Goal: Information Seeking & Learning: Learn about a topic

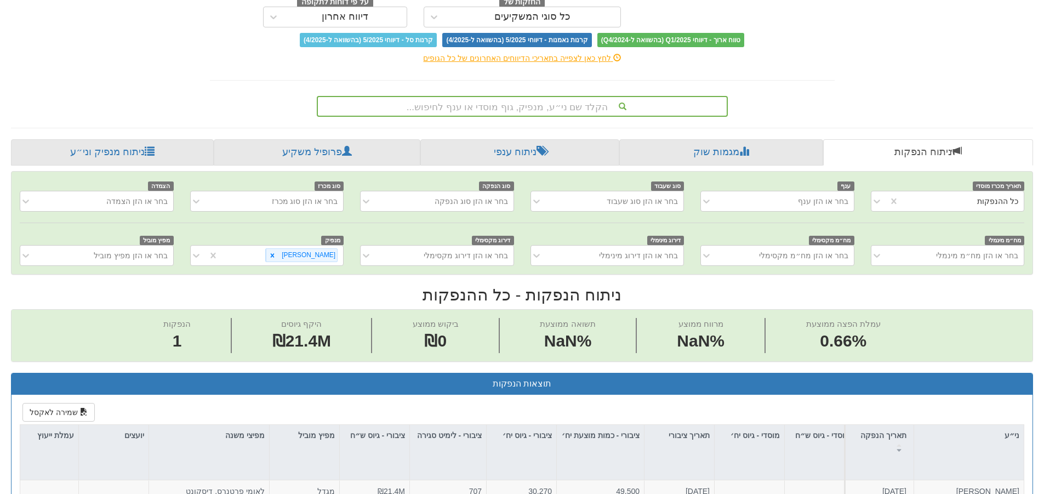
scroll to position [0, 362]
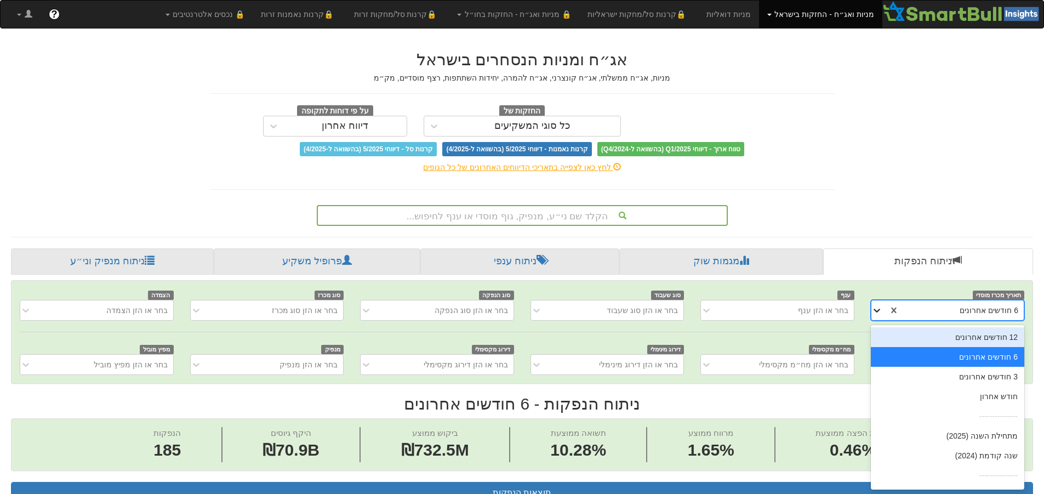
click at [881, 309] on icon at bounding box center [877, 310] width 11 height 11
click at [952, 336] on div "12 חודשים אחרונים" at bounding box center [948, 337] width 154 height 20
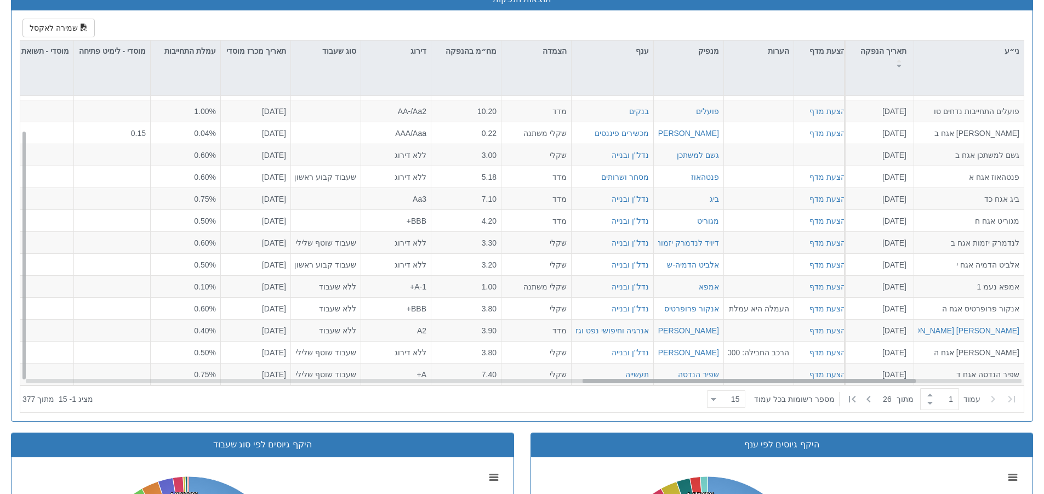
scroll to position [39, 1679]
drag, startPoint x: 382, startPoint y: 382, endPoint x: 911, endPoint y: 376, distance: 529.1
click at [911, 376] on div "פועלים התחייבות נדחים יד [DATE] הזמנות זוכות > אגח - סדרה חדשה הצעה אחידה - ריב…" at bounding box center [522, 240] width 1004 height 289
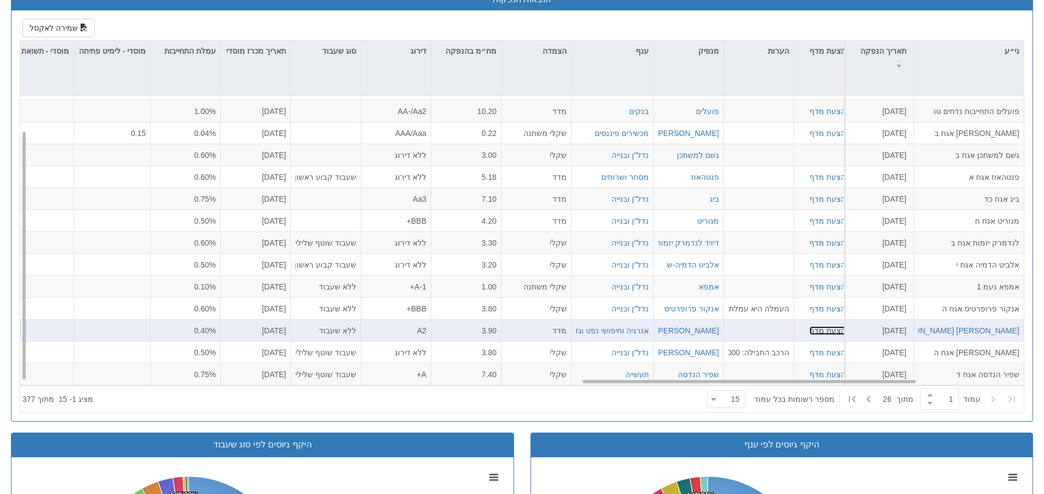
click at [824, 331] on link "דוח הצעת מדף" at bounding box center [835, 330] width 50 height 9
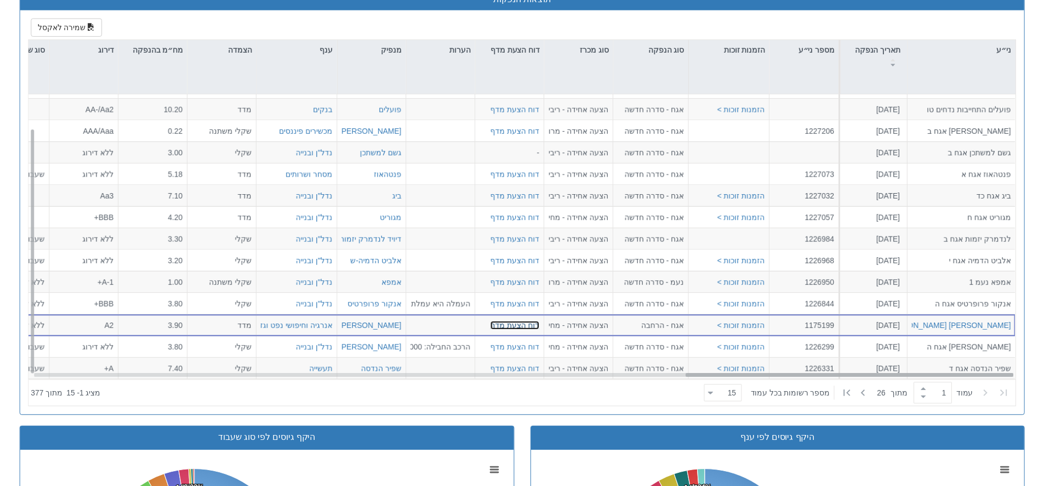
scroll to position [39, 1998]
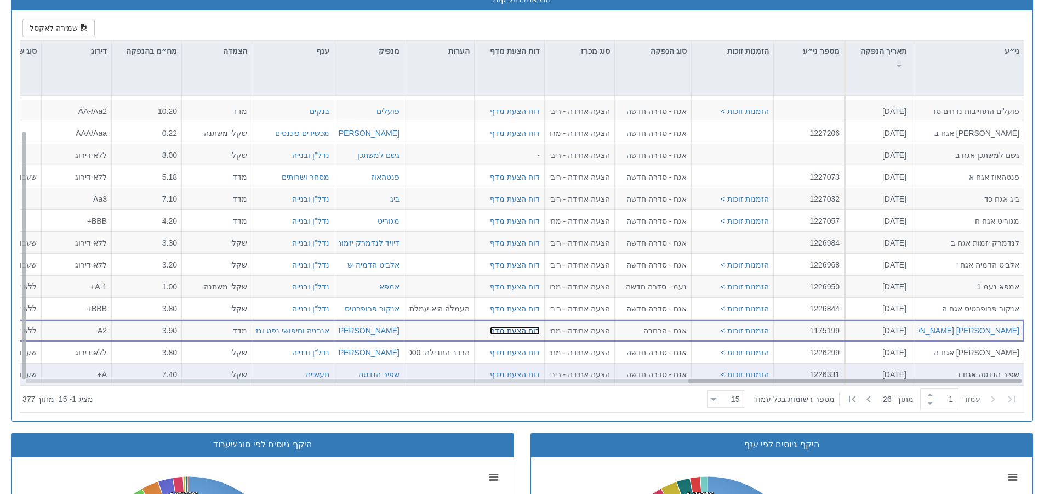
drag, startPoint x: 666, startPoint y: 382, endPoint x: 794, endPoint y: 368, distance: 128.5
click at [813, 381] on div at bounding box center [855, 381] width 333 height 4
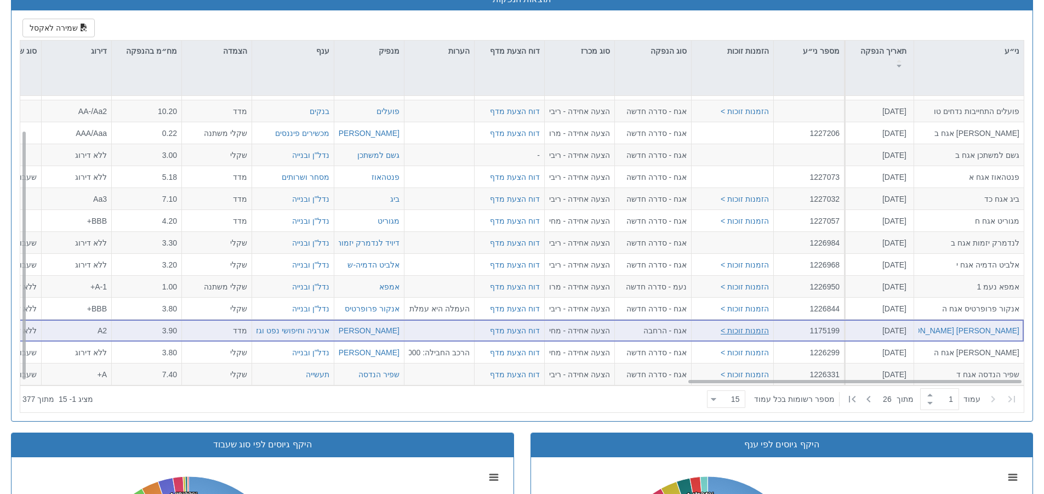
click at [764, 332] on button "הזמנות זוכות >" at bounding box center [745, 330] width 48 height 11
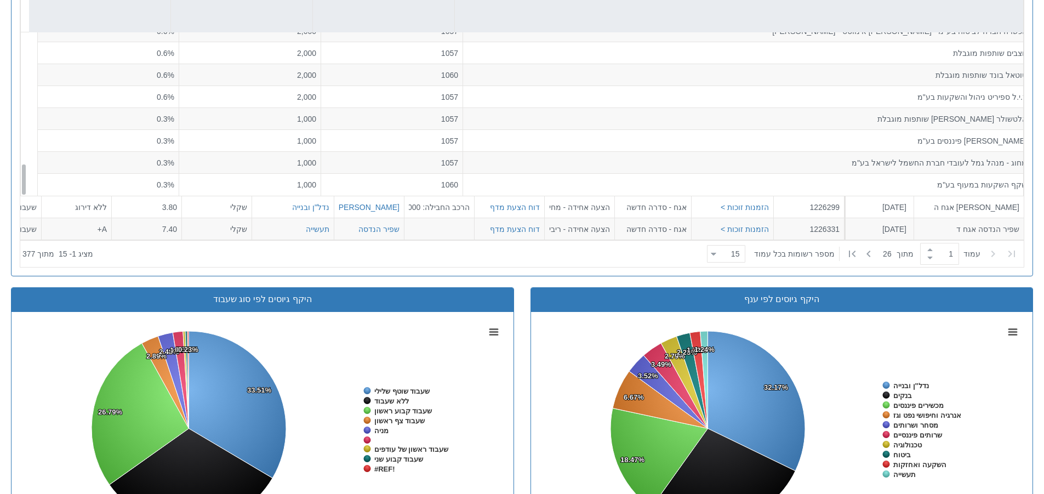
scroll to position [658, 0]
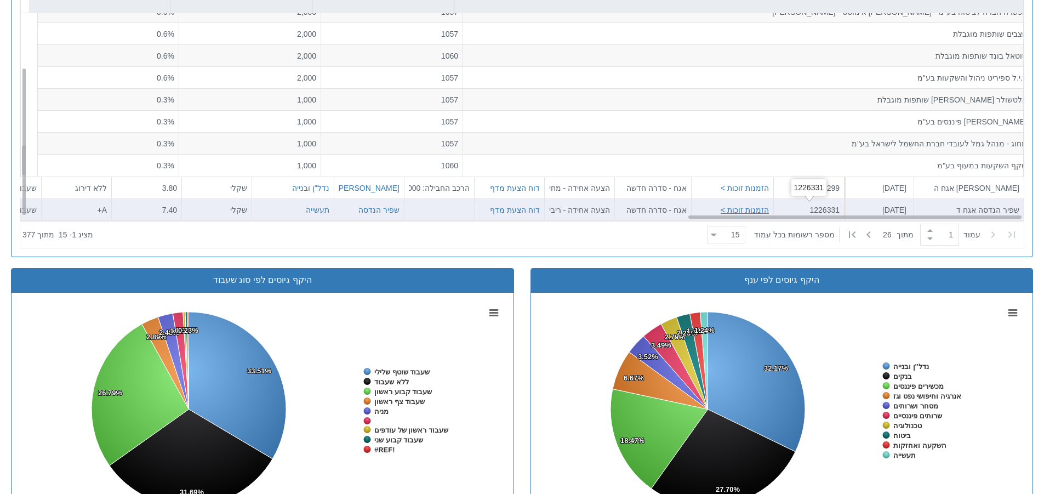
click at [753, 208] on button "הזמנות זוכות >" at bounding box center [745, 209] width 48 height 11
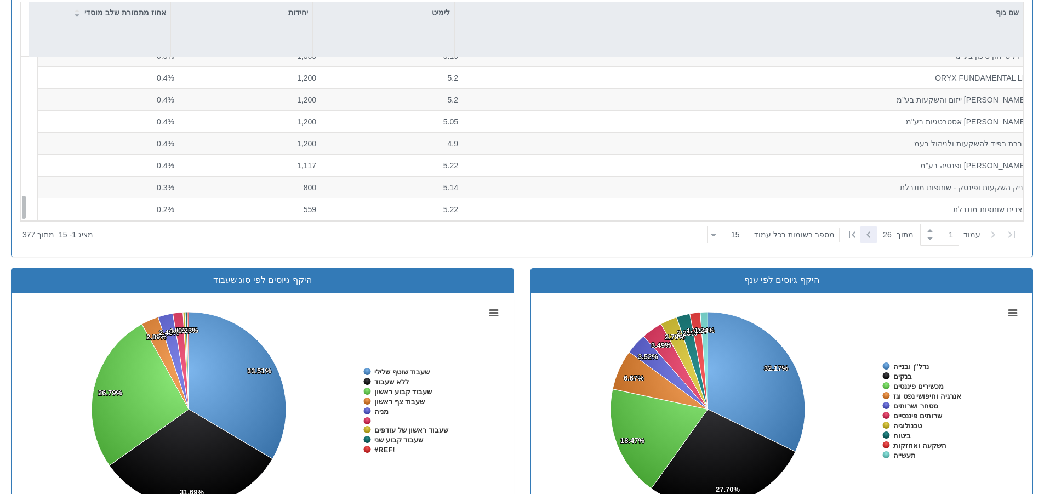
click at [870, 234] on icon at bounding box center [868, 234] width 13 height 13
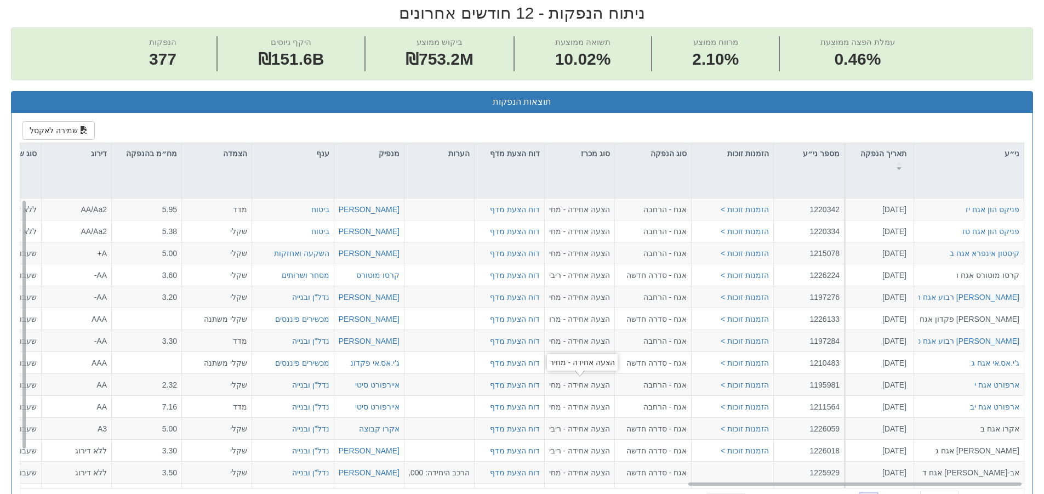
scroll to position [384, 0]
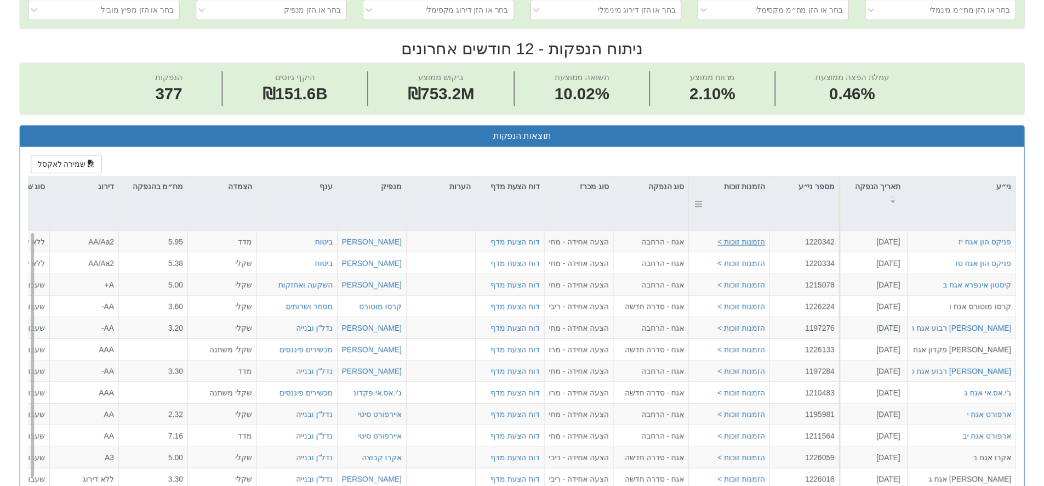
scroll to position [329, 0]
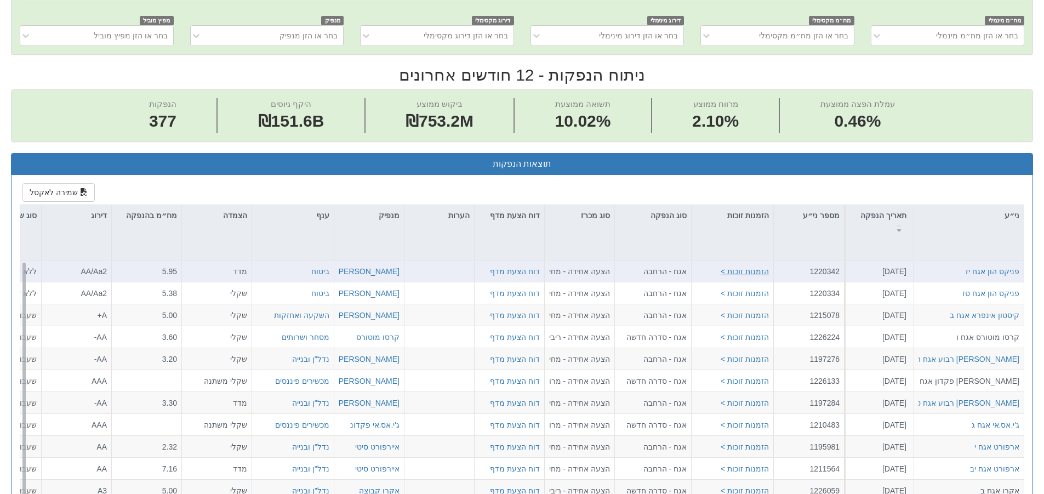
click at [762, 271] on button "הזמנות זוכות >" at bounding box center [745, 271] width 48 height 11
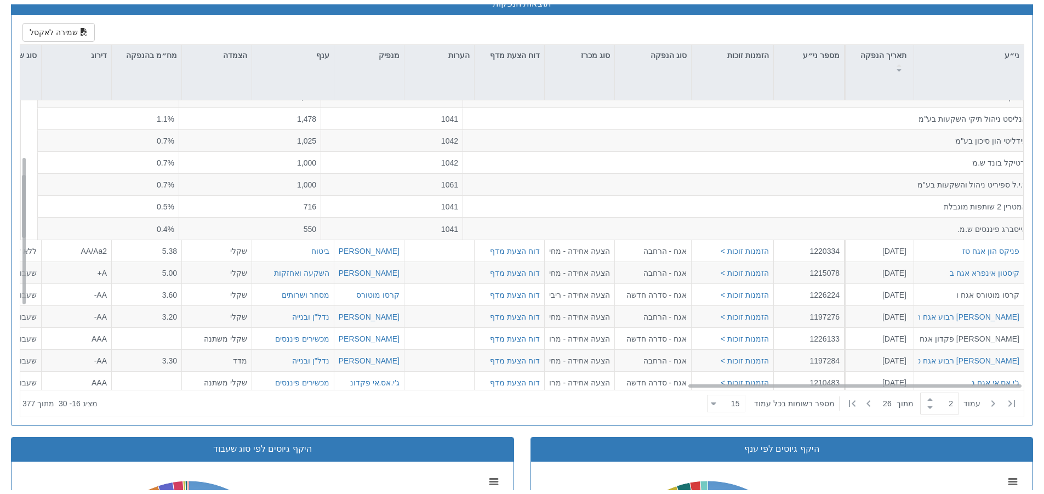
scroll to position [110, 1998]
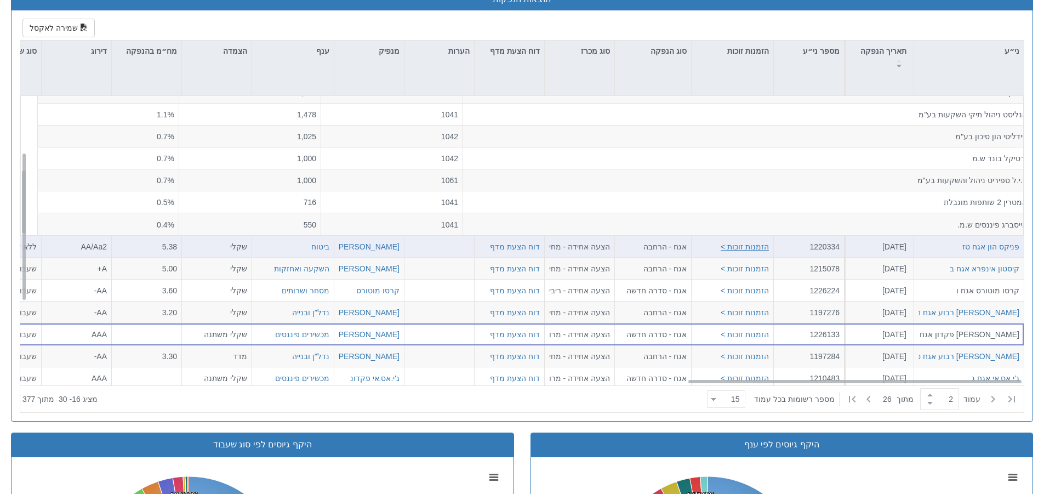
click at [765, 249] on button "הזמנות זוכות >" at bounding box center [745, 246] width 48 height 11
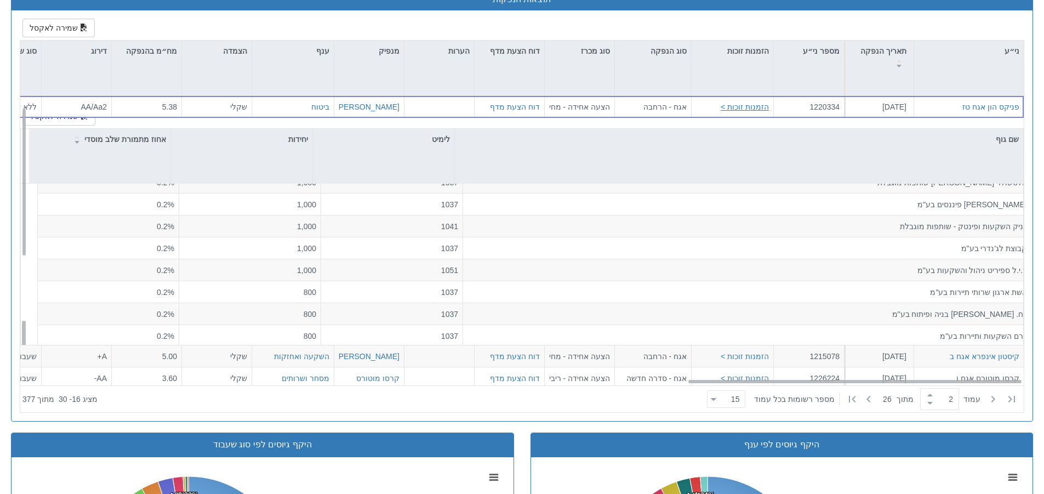
scroll to position [13, 0]
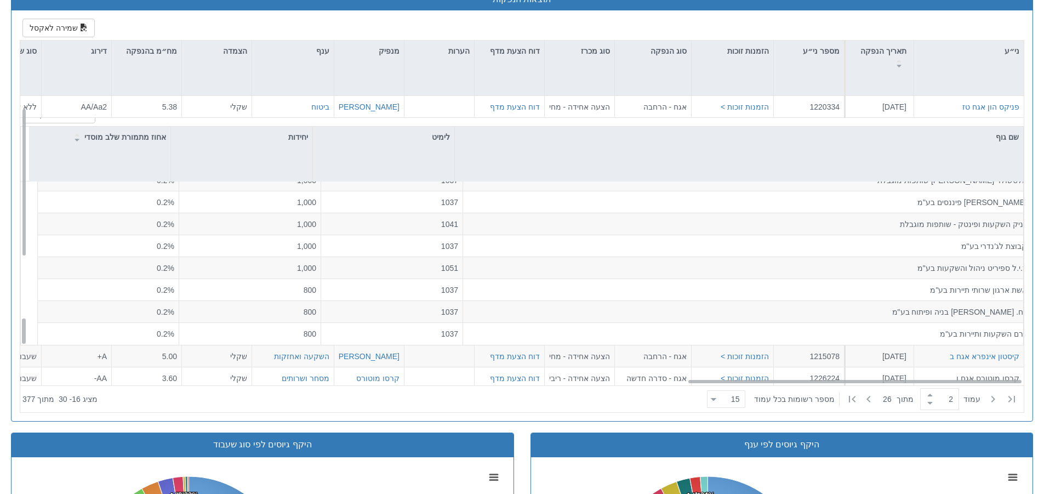
click at [1024, 288] on div "שם גוף לימיט יחידות אחוז מתמורת שלב מוסדי אשת ארגון שרותי תיירות בע"מ 1037 800 …" at bounding box center [522, 235] width 1004 height 219
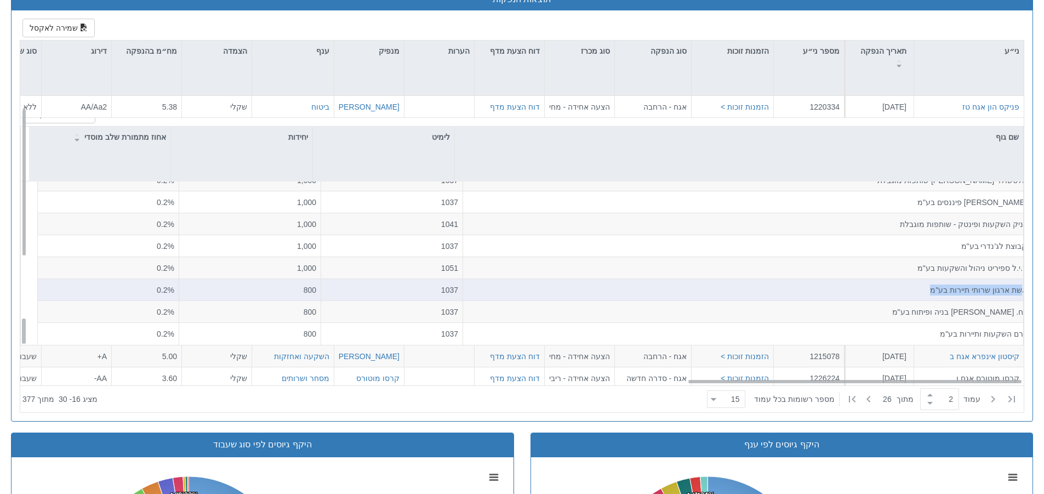
drag, startPoint x: 1017, startPoint y: 288, endPoint x: 912, endPoint y: 289, distance: 104.7
click at [912, 289] on div "אשת ארגון שרותי תיירות בע"מ" at bounding box center [748, 289] width 560 height 11
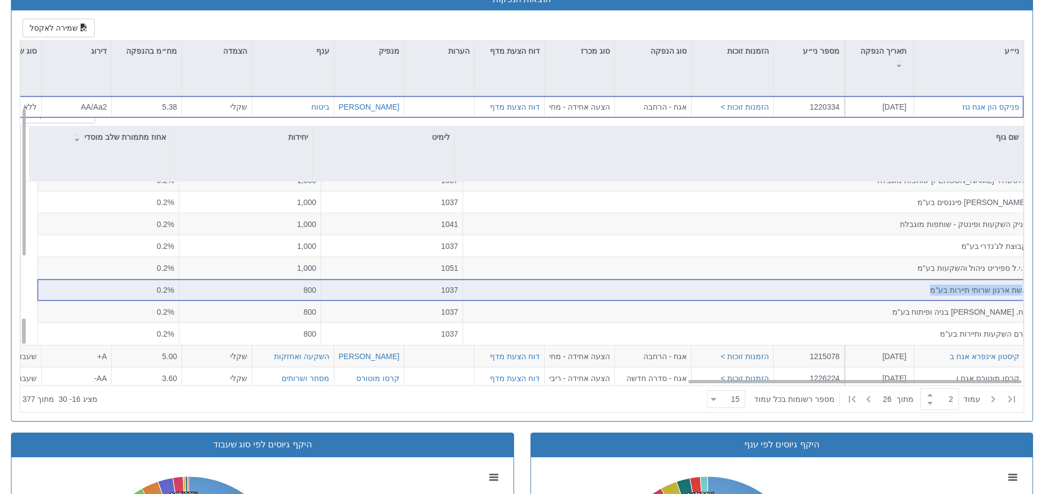
click at [925, 289] on div "אשת ארגון שרותי תיירות בע"מ" at bounding box center [748, 289] width 560 height 11
drag, startPoint x: 911, startPoint y: 292, endPoint x: 1020, endPoint y: 288, distance: 109.2
click at [1020, 288] on div "אשת ארגון שרותי תיירות בע"מ" at bounding box center [747, 290] width 569 height 22
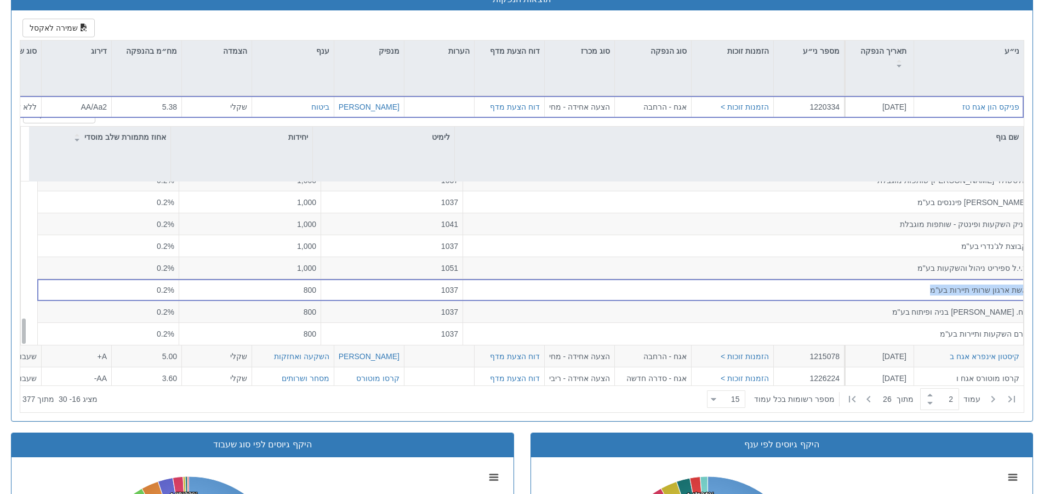
copy div "אשת ארגון שרותי תיירות בע"מ"
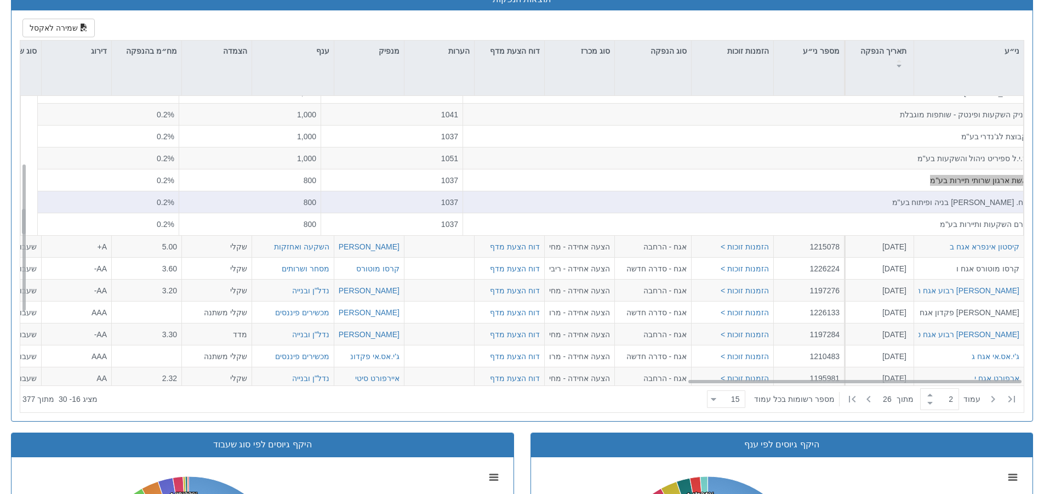
scroll to position [132, 1998]
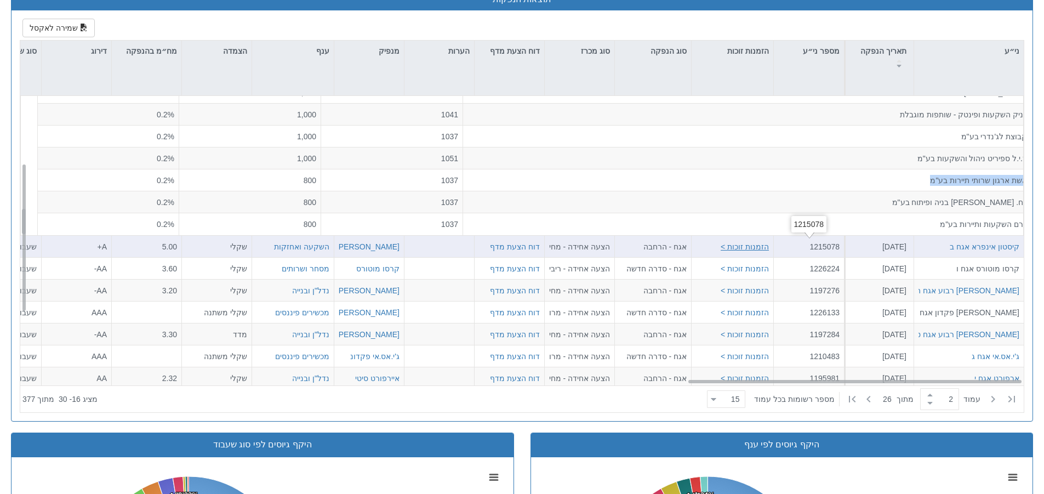
click at [753, 241] on button "הזמנות זוכות >" at bounding box center [745, 246] width 48 height 11
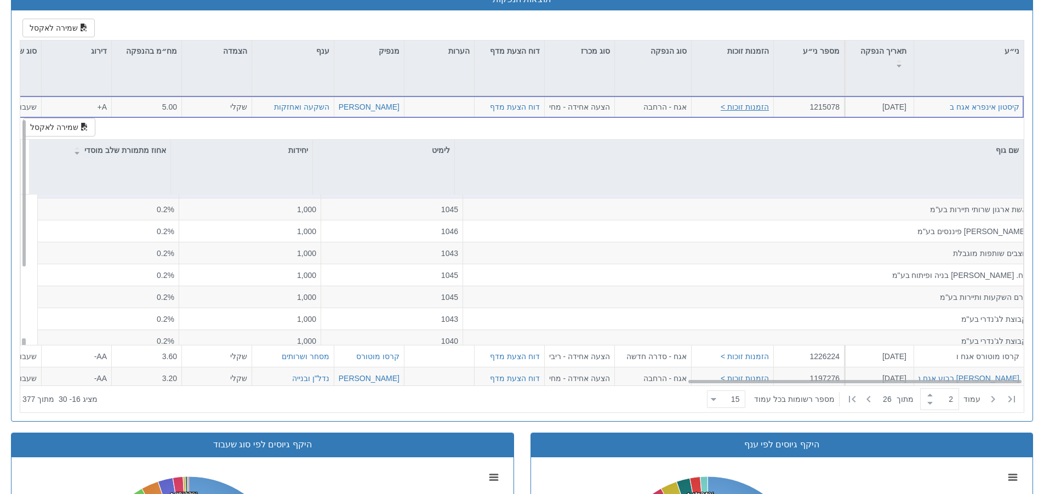
scroll to position [1416, 0]
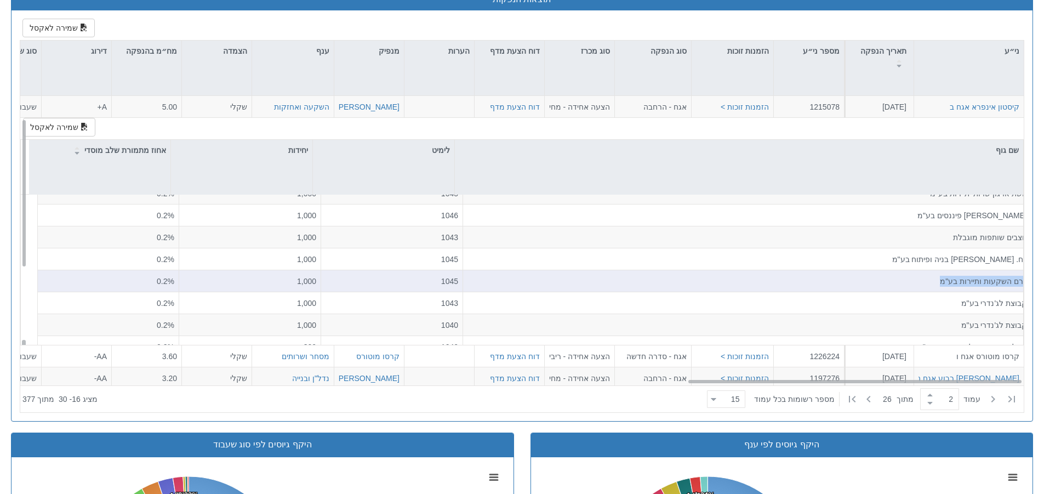
drag, startPoint x: 1018, startPoint y: 283, endPoint x: 927, endPoint y: 279, distance: 91.1
click at [927, 279] on div "כרם השקעות ותיירות בע"מ" at bounding box center [748, 280] width 560 height 11
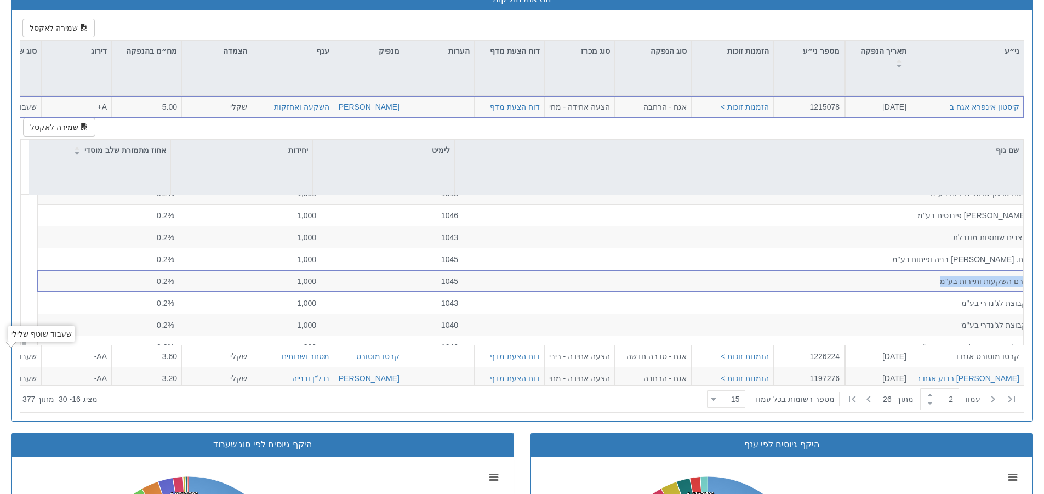
copy div "כרם השקעות ותיירות בע"מ"
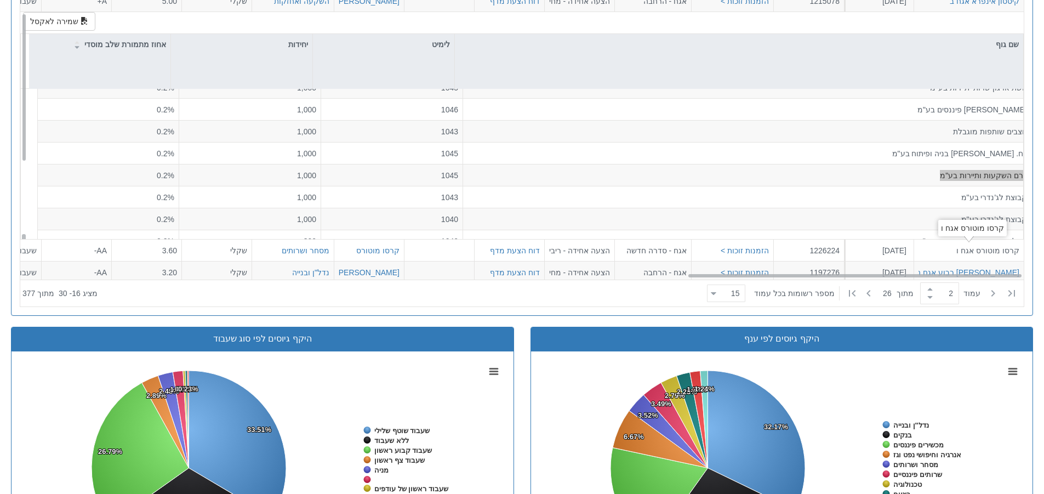
scroll to position [603, 0]
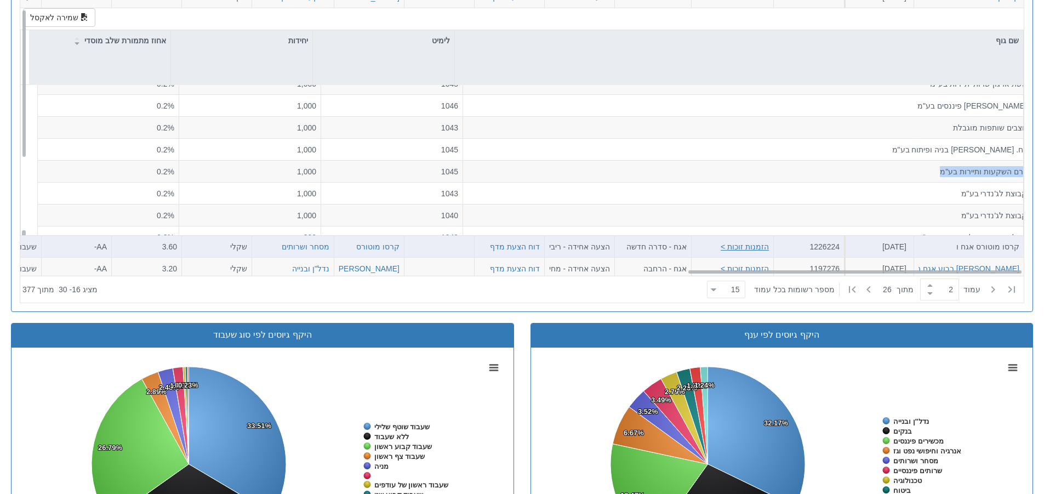
click at [747, 248] on button "הזמנות זוכות >" at bounding box center [745, 246] width 48 height 11
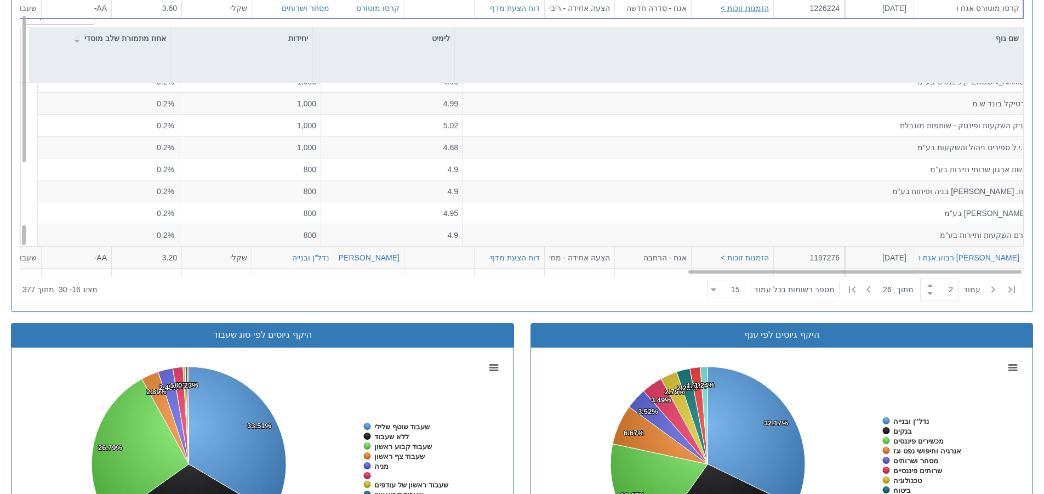
scroll to position [55, 1998]
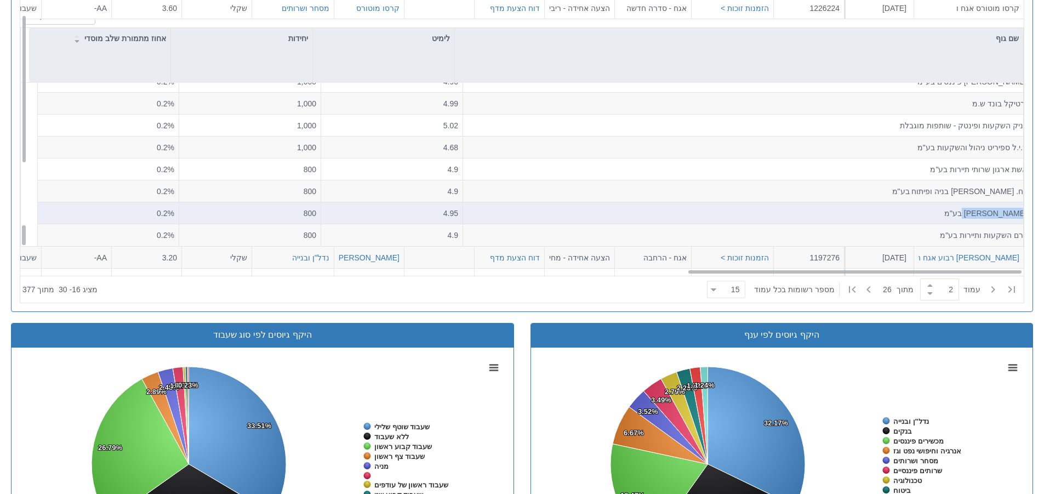
drag, startPoint x: 967, startPoint y: 215, endPoint x: 1019, endPoint y: 216, distance: 52.1
click at [1019, 216] on div "[PERSON_NAME] בע"מ" at bounding box center [747, 213] width 569 height 22
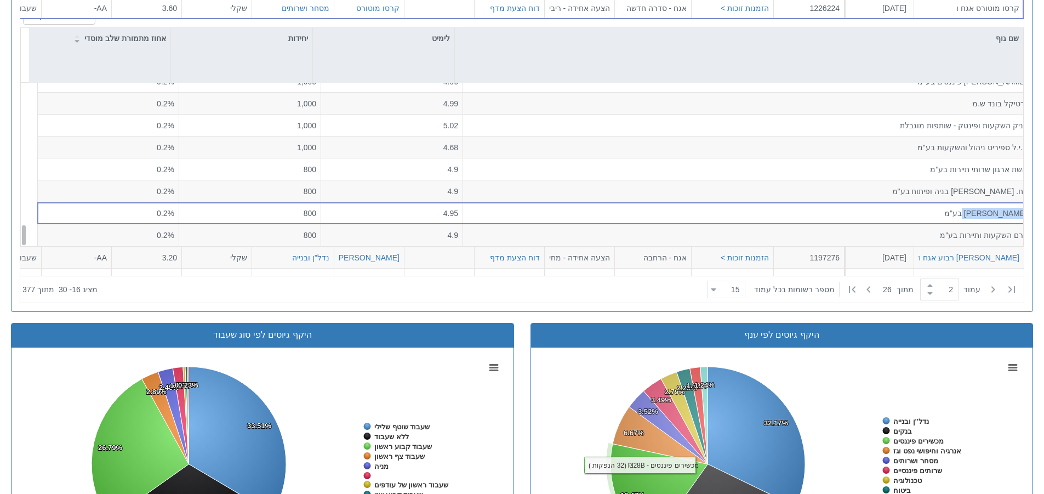
copy div "[PERSON_NAME] בע"מ"
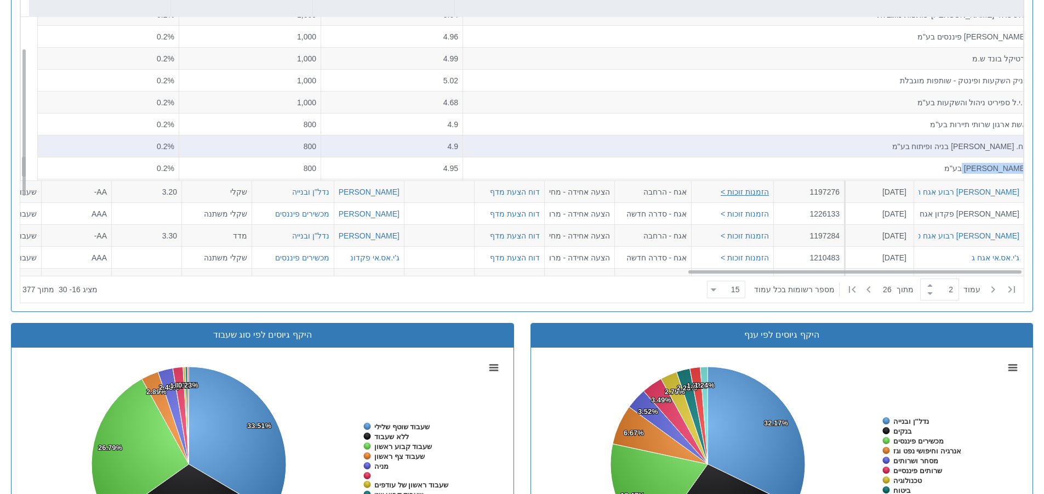
scroll to position [1120, 0]
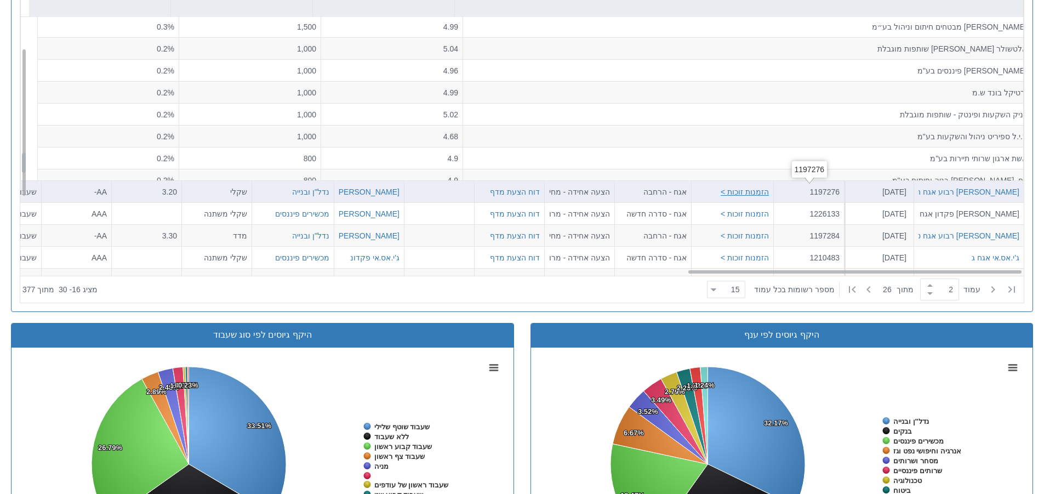
click at [760, 190] on button "הזמנות זוכות >" at bounding box center [745, 191] width 48 height 11
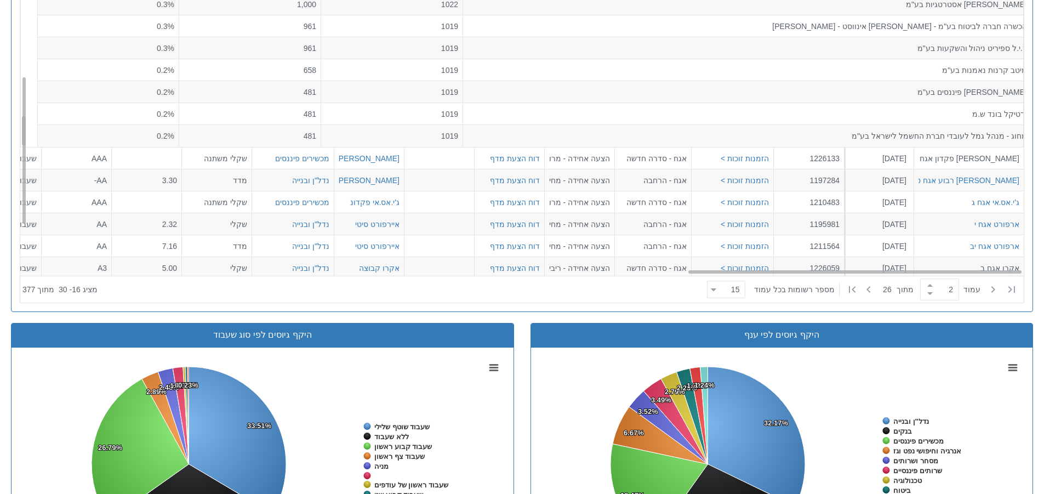
scroll to position [197, 1998]
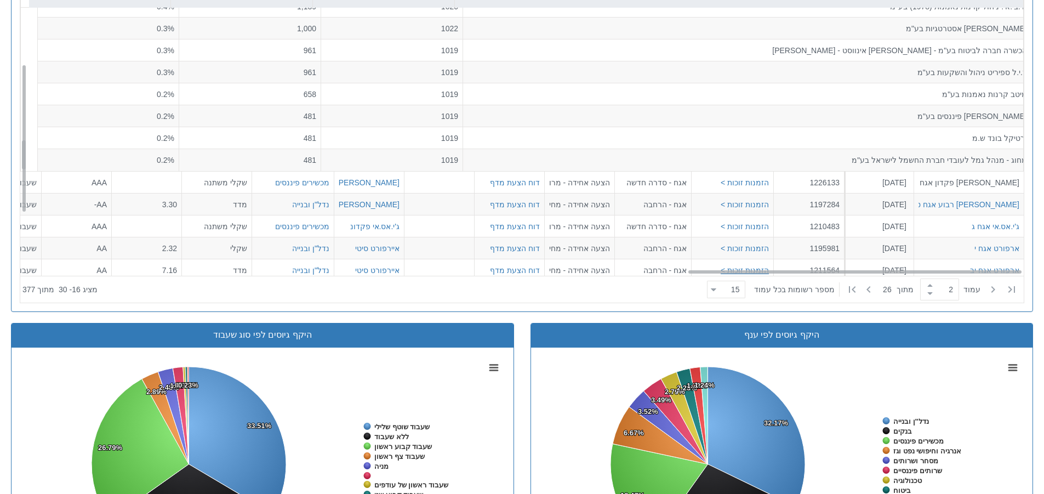
scroll to position [267, 1998]
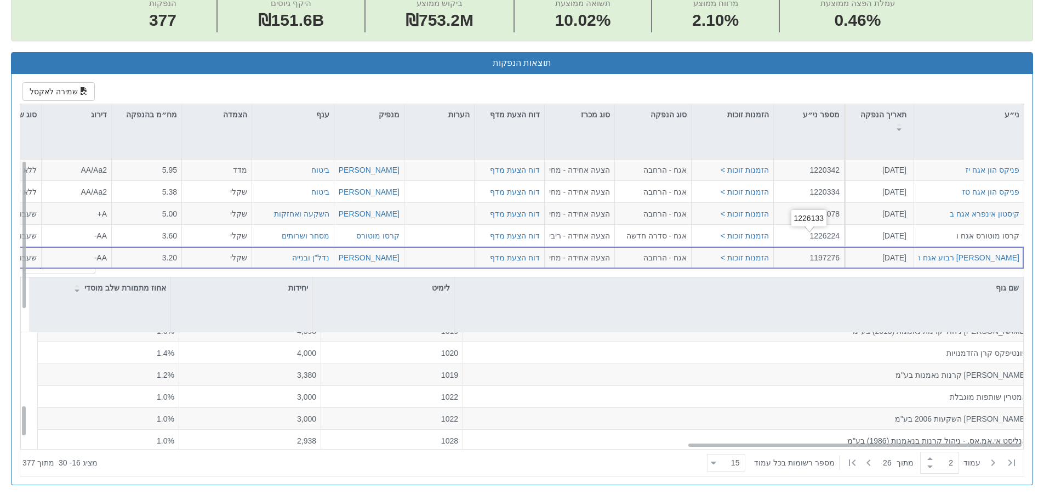
scroll to position [0, 1998]
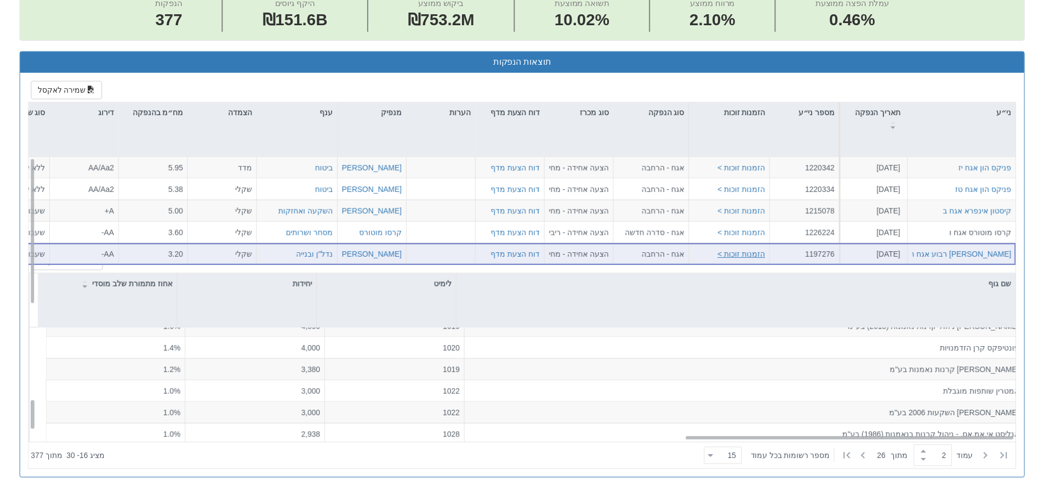
scroll to position [0, 0]
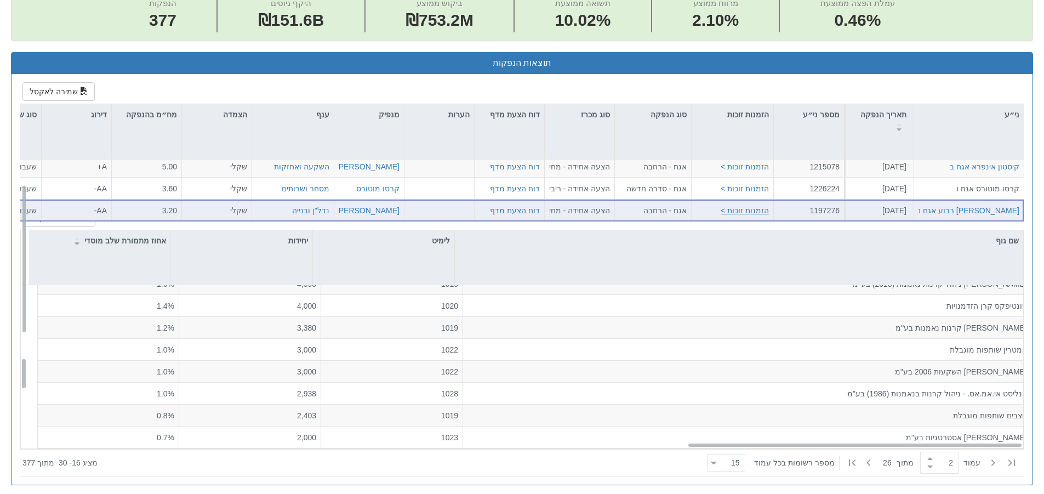
click at [756, 211] on button "הזמנות זוכות >" at bounding box center [745, 209] width 48 height 11
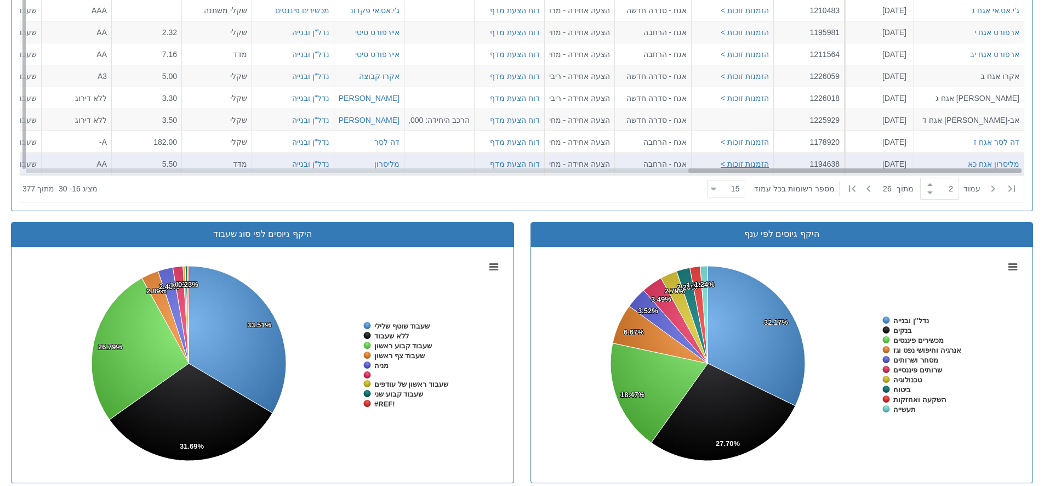
click at [753, 162] on button "הזמנות זוכות >" at bounding box center [745, 163] width 48 height 11
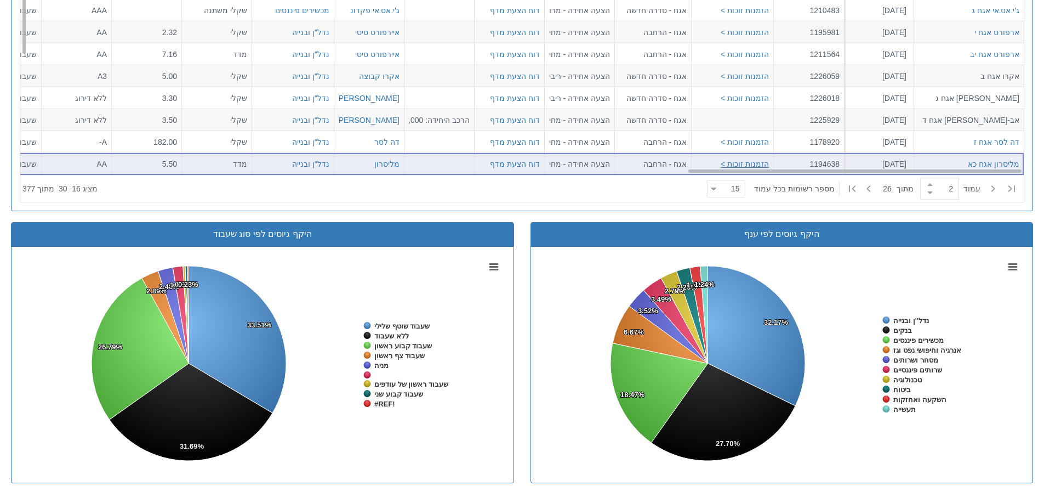
click at [758, 162] on button "הזמנות זוכות >" at bounding box center [745, 163] width 48 height 11
click at [759, 163] on button "הזמנות זוכות >" at bounding box center [745, 163] width 48 height 11
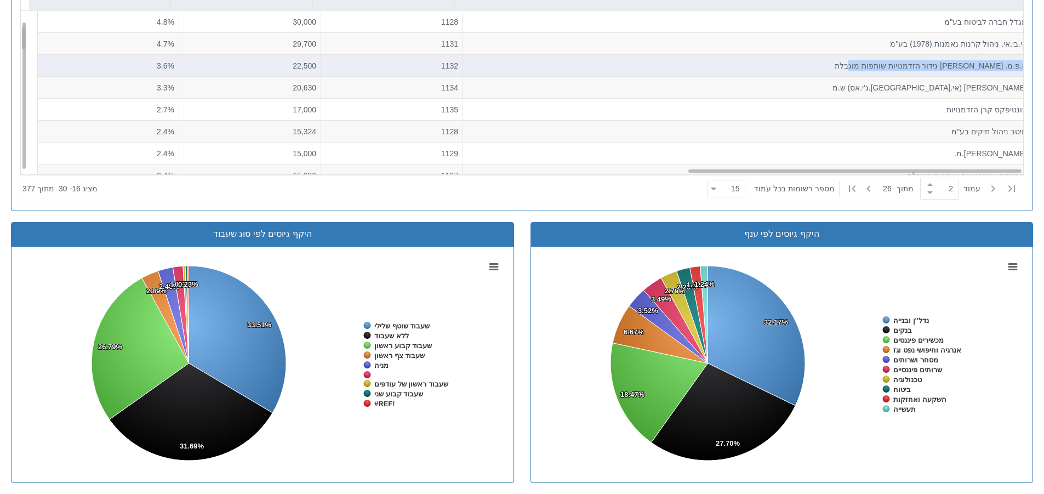
drag, startPoint x: 866, startPoint y: 66, endPoint x: 1017, endPoint y: 64, distance: 151.3
click at [1017, 64] on div "ח.פ.מ. [PERSON_NAME] גידור הזדמנויות שותפות מוגבלת" at bounding box center [748, 65] width 560 height 11
copy div "ח.פ.מ. [PERSON_NAME] גידור הזדמנויות שותפות מוגבלת"
click at [882, 62] on div "ח.פ.מ. [PERSON_NAME] גידור הזדמנויות שותפות מוגבלת" at bounding box center [748, 65] width 560 height 11
drag, startPoint x: 870, startPoint y: 64, endPoint x: 1019, endPoint y: 65, distance: 149.1
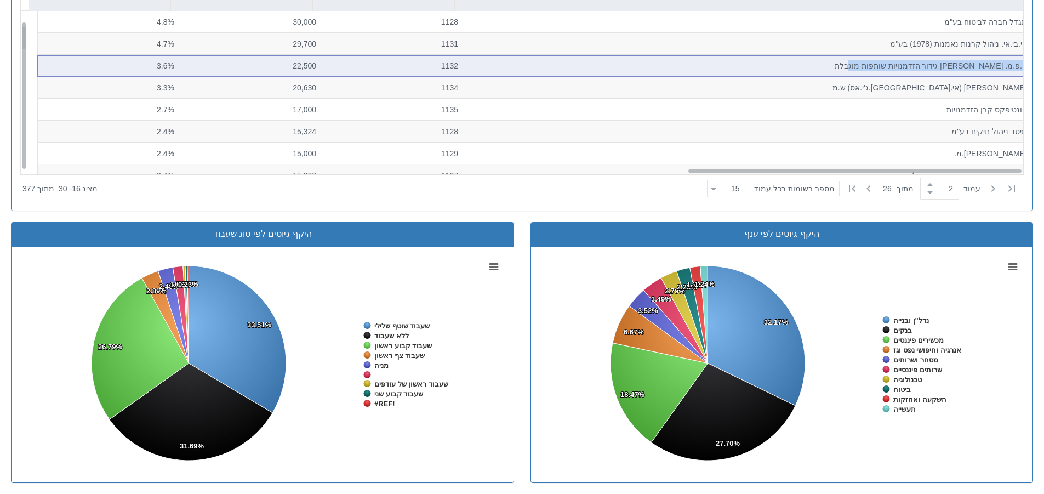
click at [1019, 65] on div "ח.פ.מ. [PERSON_NAME] גידור הזדמנויות שותפות מוגבלת" at bounding box center [747, 66] width 569 height 22
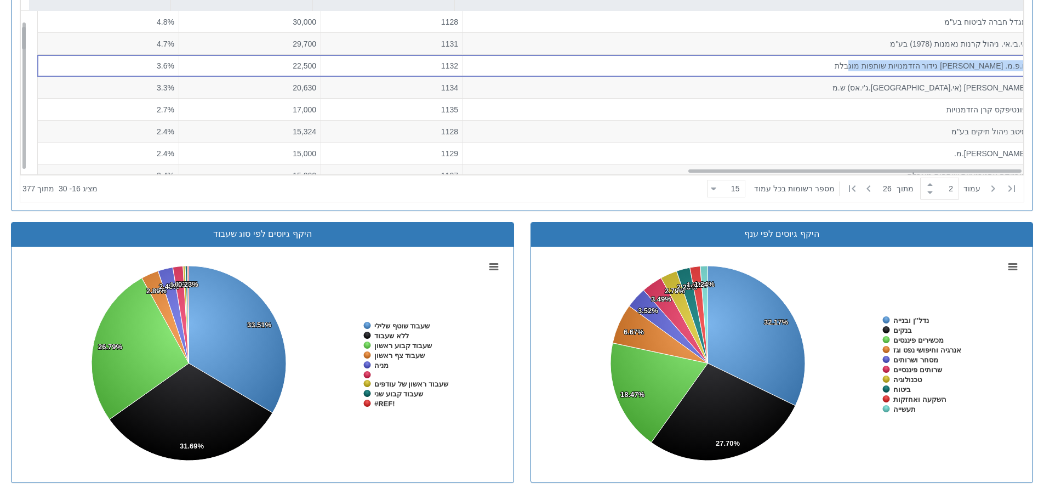
copy div "ח.פ.מ. [PERSON_NAME] גידור הזדמנויות שותפות מוגבלת"
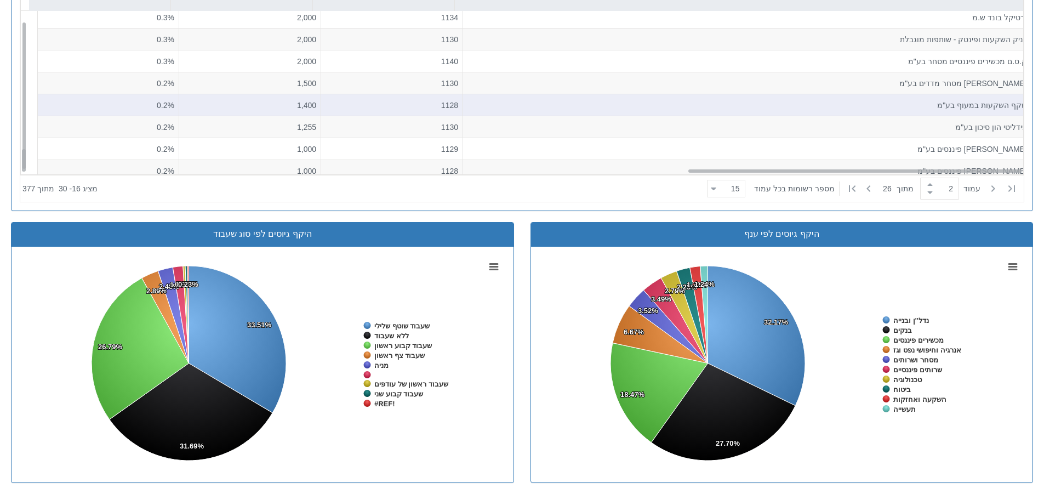
scroll to position [999, 0]
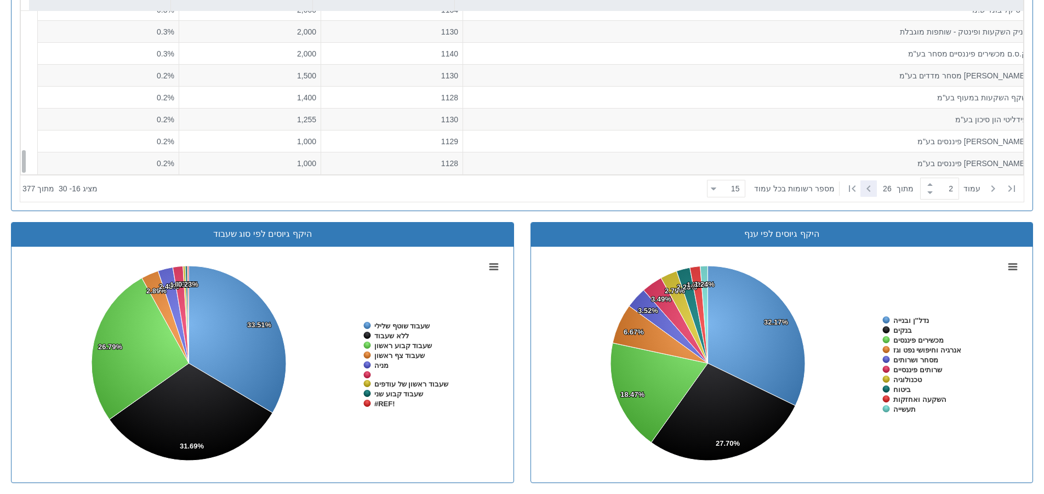
click at [866, 187] on icon at bounding box center [868, 188] width 13 height 13
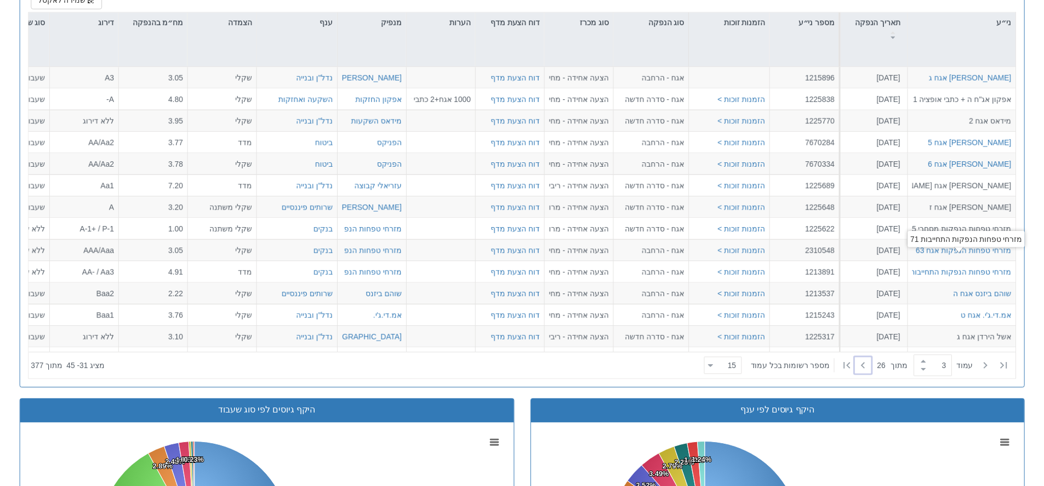
scroll to position [485, 0]
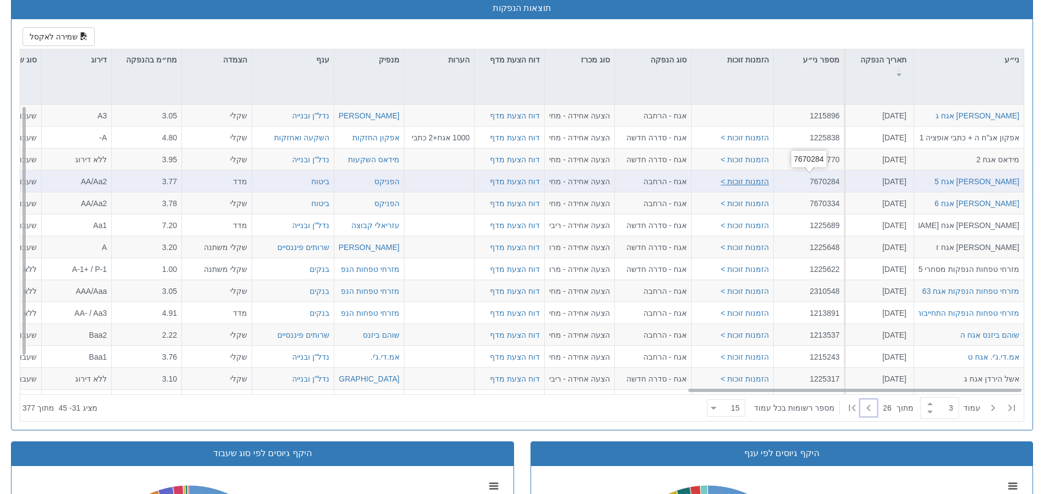
click at [758, 180] on button "הזמנות זוכות >" at bounding box center [745, 180] width 48 height 11
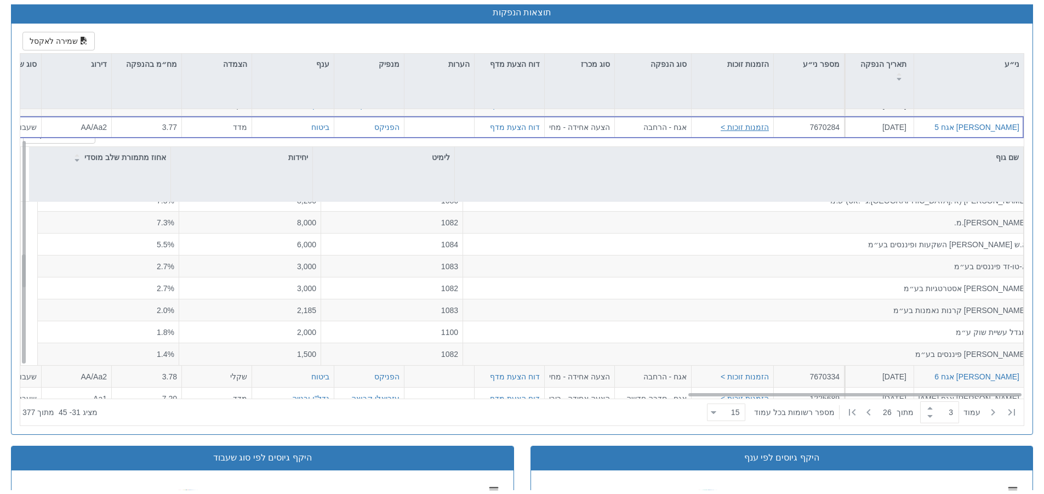
scroll to position [190, 1998]
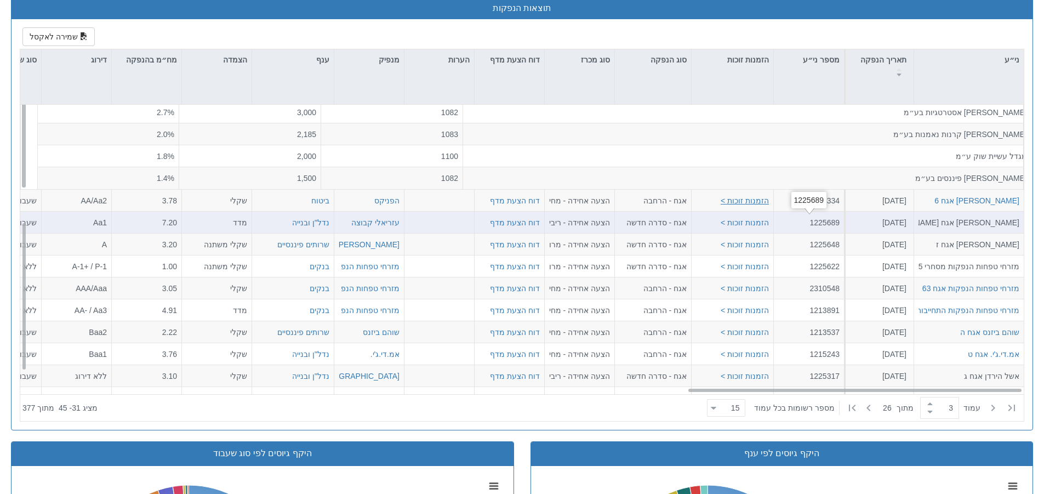
scroll to position [0, 1998]
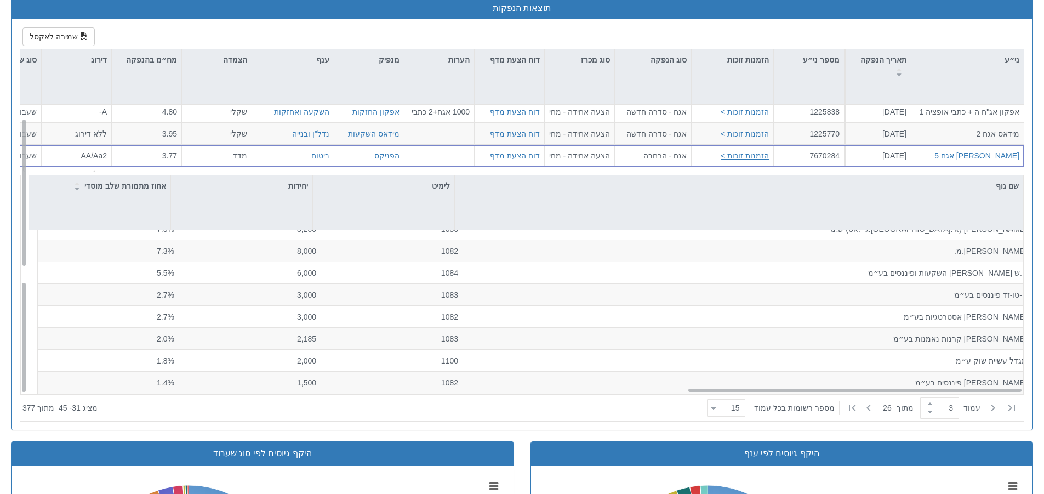
scroll to position [26, 1998]
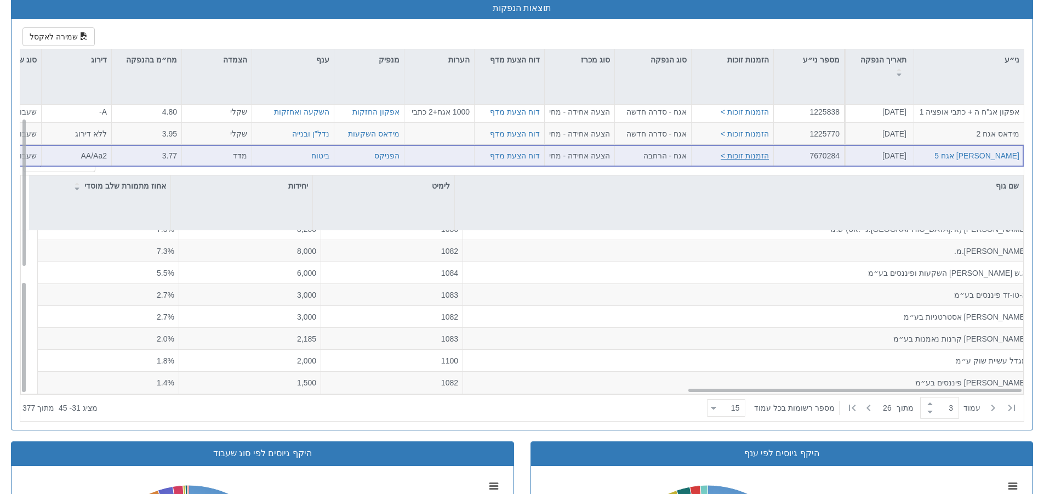
click at [754, 155] on button "הזמנות זוכות >" at bounding box center [745, 155] width 48 height 11
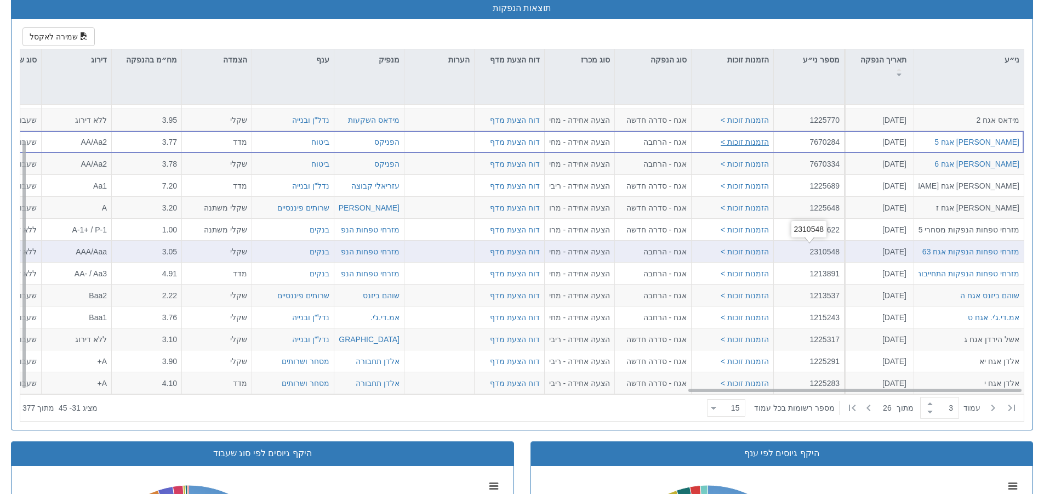
scroll to position [539, 0]
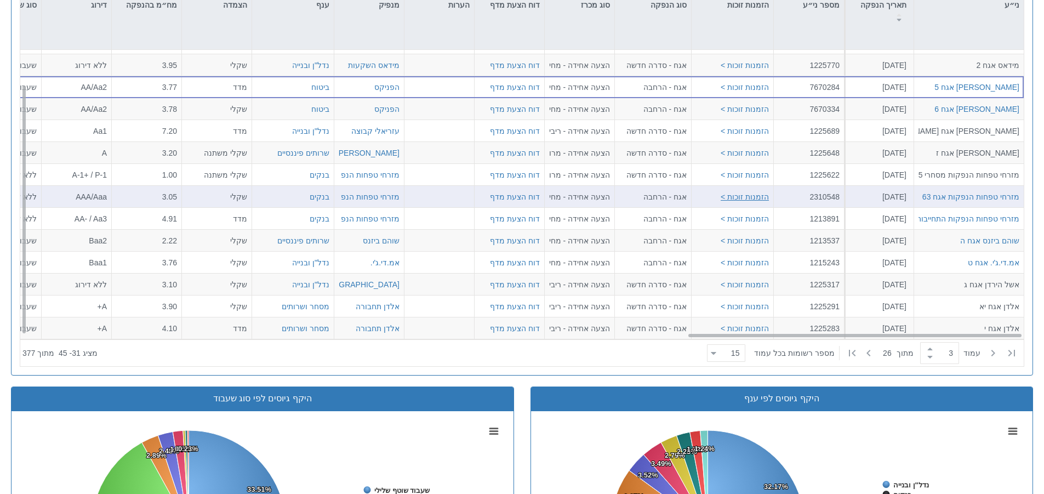
click at [759, 196] on button "הזמנות זוכות >" at bounding box center [745, 196] width 48 height 11
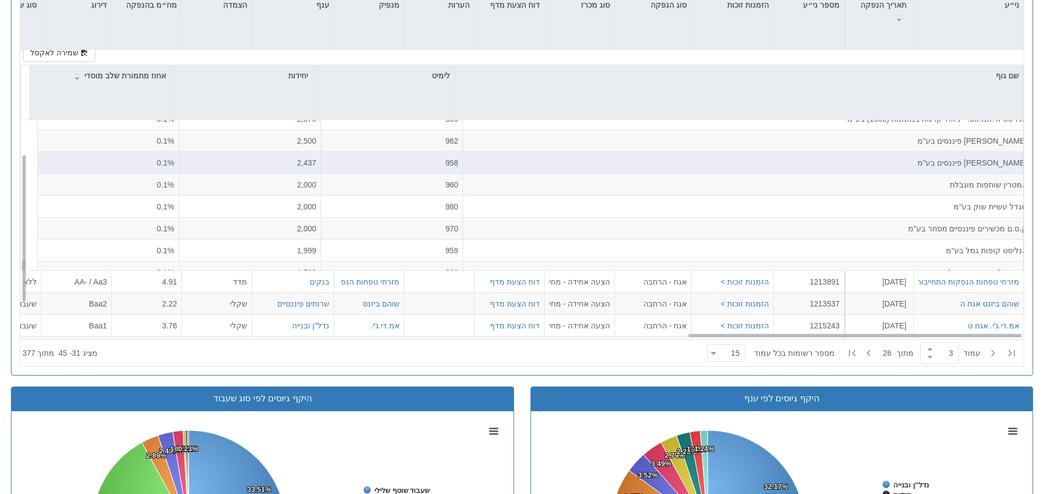
scroll to position [13, 0]
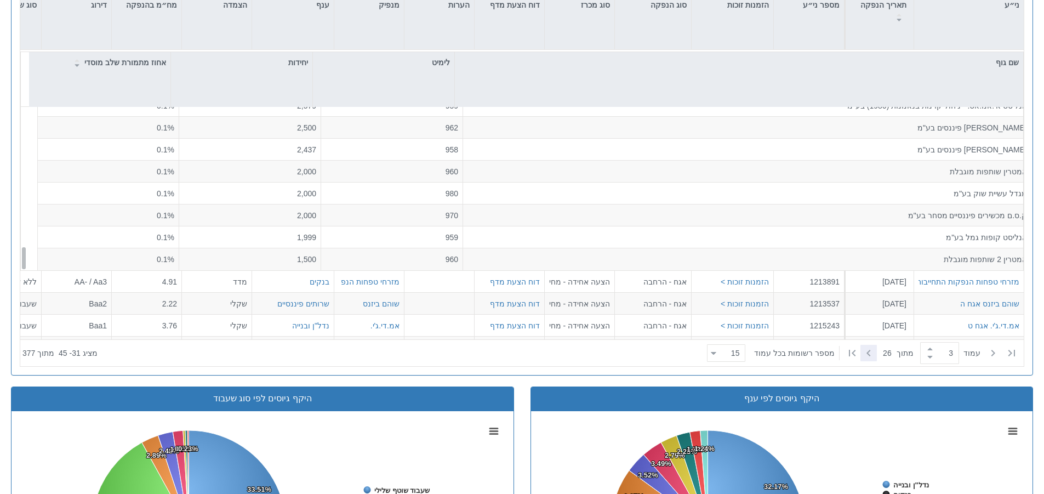
click at [862, 353] on icon at bounding box center [868, 352] width 13 height 13
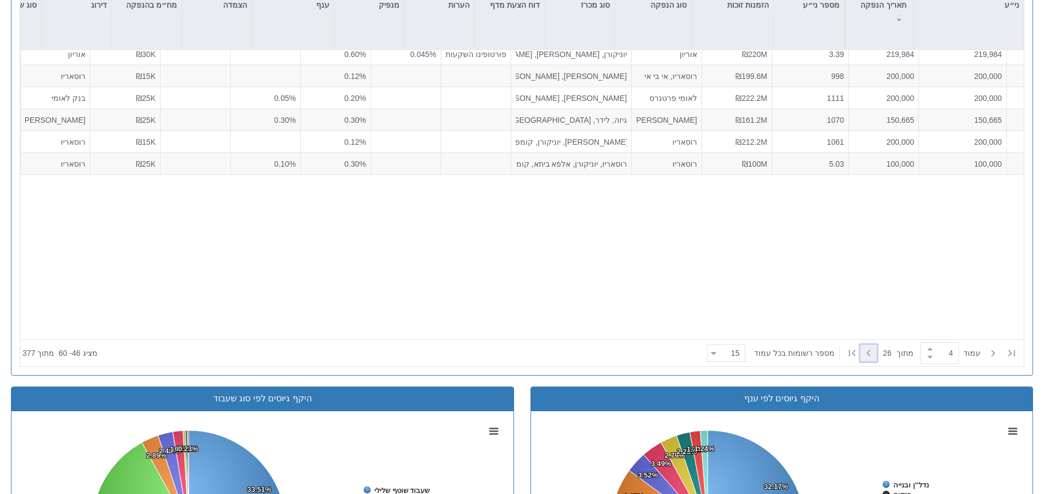
scroll to position [39, 1998]
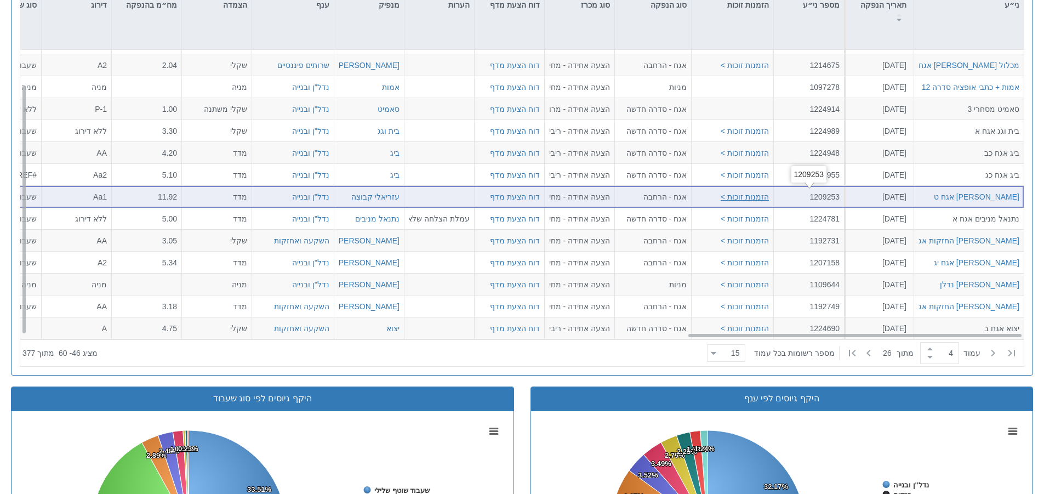
click at [745, 196] on button "הזמנות זוכות >" at bounding box center [745, 196] width 48 height 11
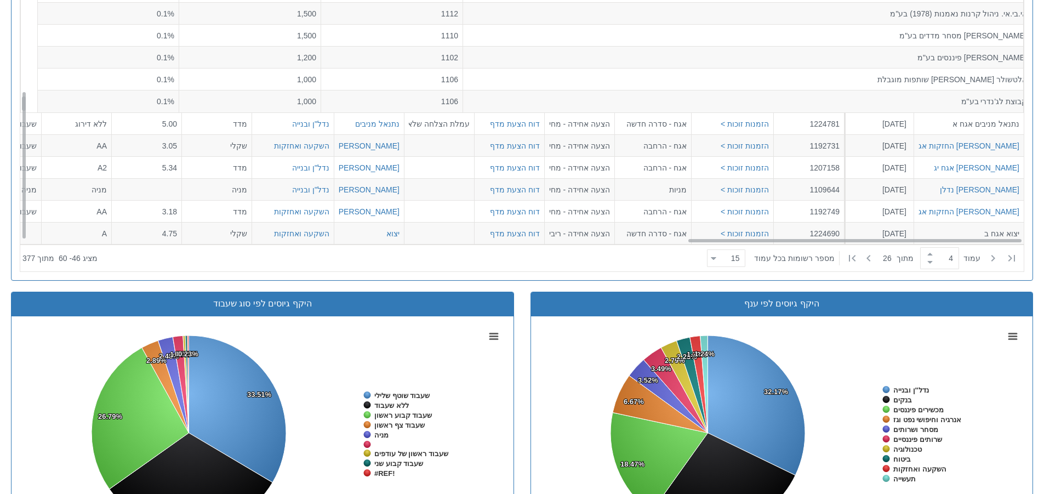
scroll to position [649, 0]
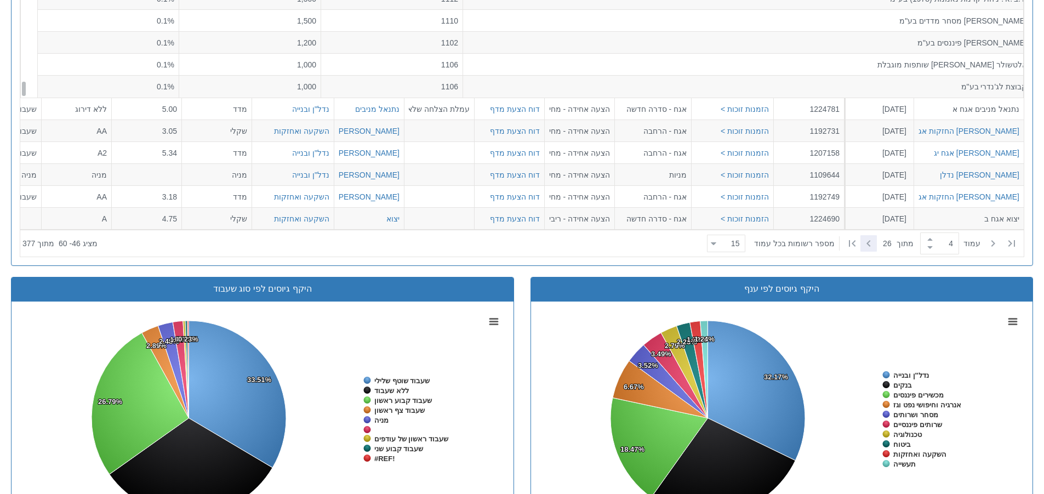
click at [868, 246] on icon at bounding box center [868, 243] width 13 height 13
type input "5"
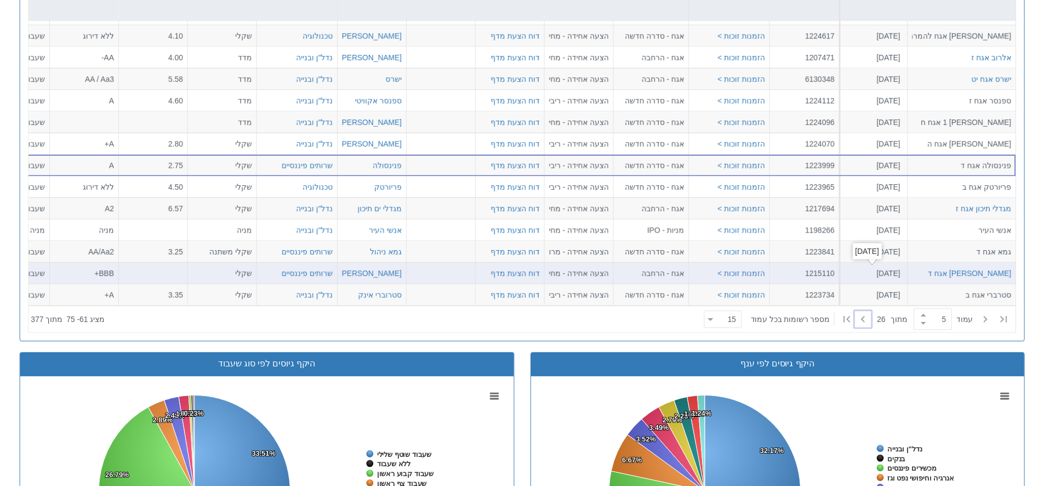
scroll to position [430, 0]
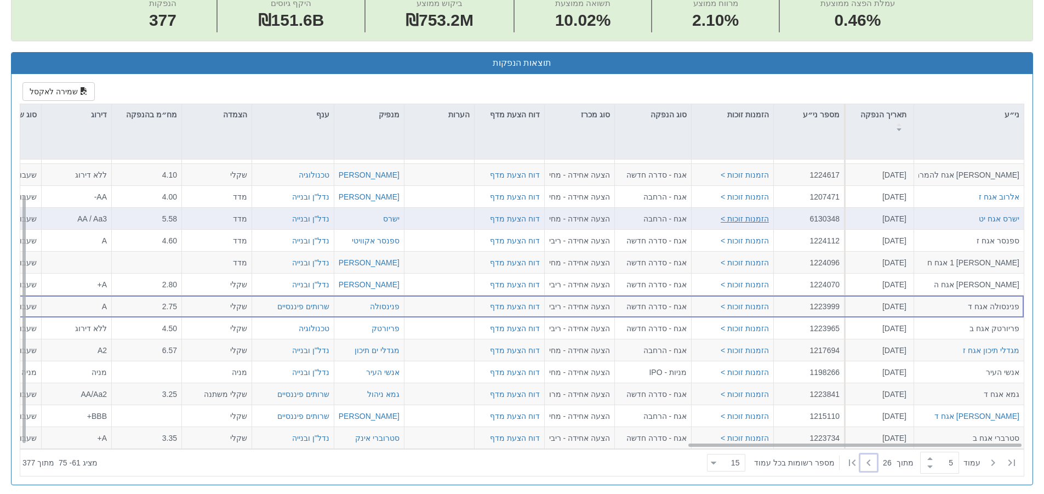
click at [760, 219] on button "הזמנות זוכות >" at bounding box center [745, 218] width 48 height 11
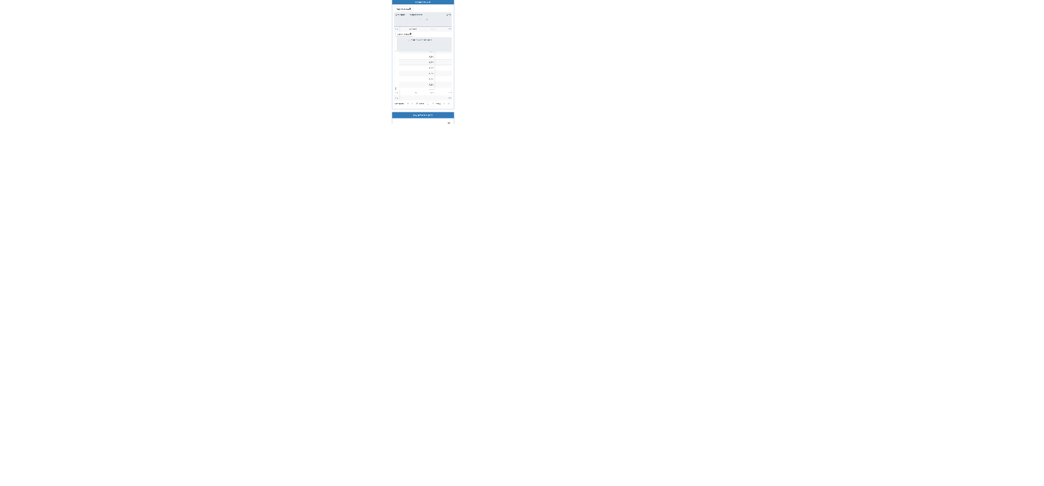
scroll to position [986, 0]
